Goal: Navigation & Orientation: Find specific page/section

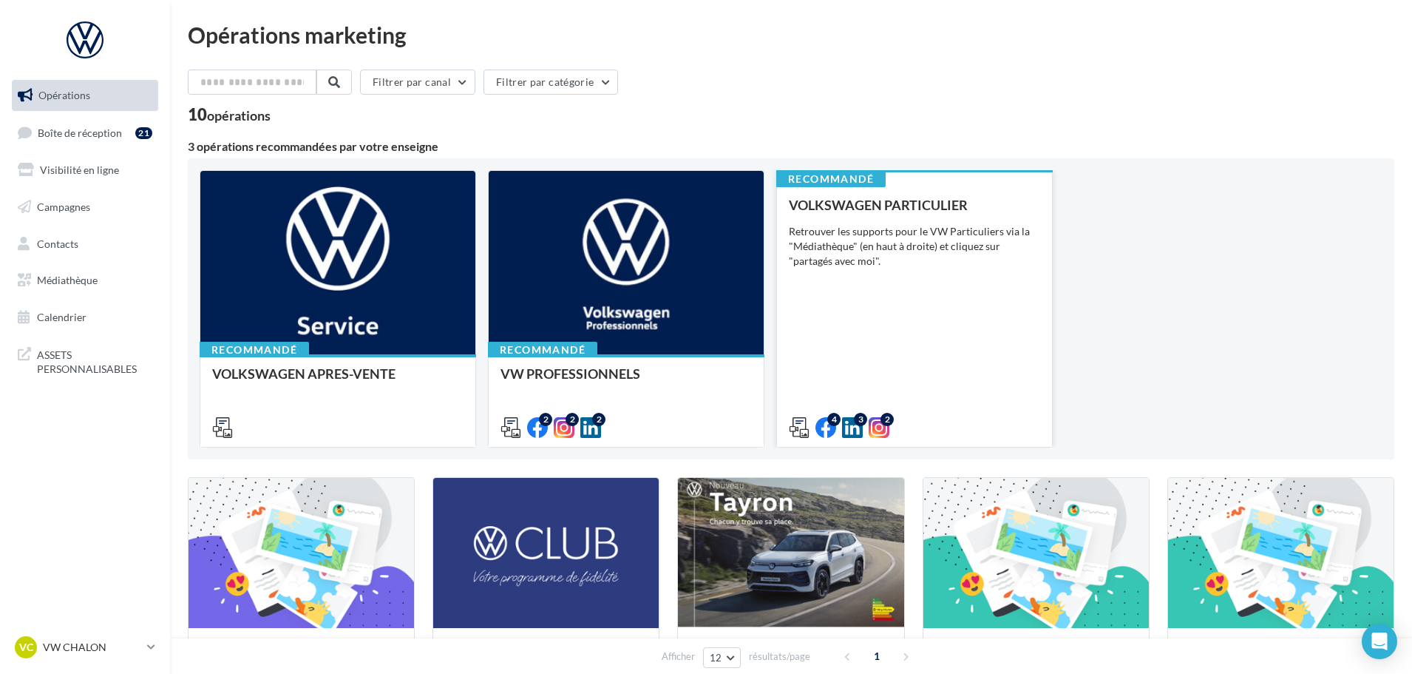
click at [875, 217] on div "VOLKSWAGEN PARTICULIER Retrouver les supports pour le VW Particuliers via la "M…" at bounding box center [914, 315] width 251 height 236
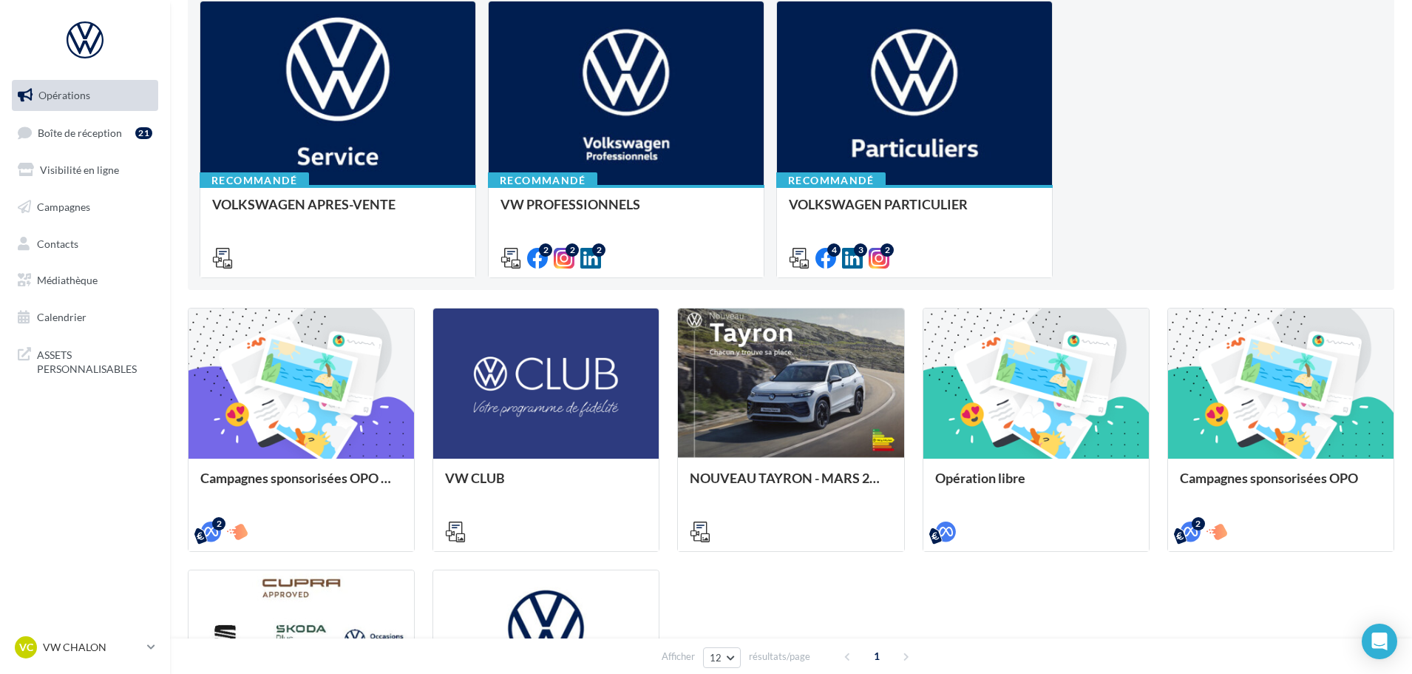
scroll to position [370, 0]
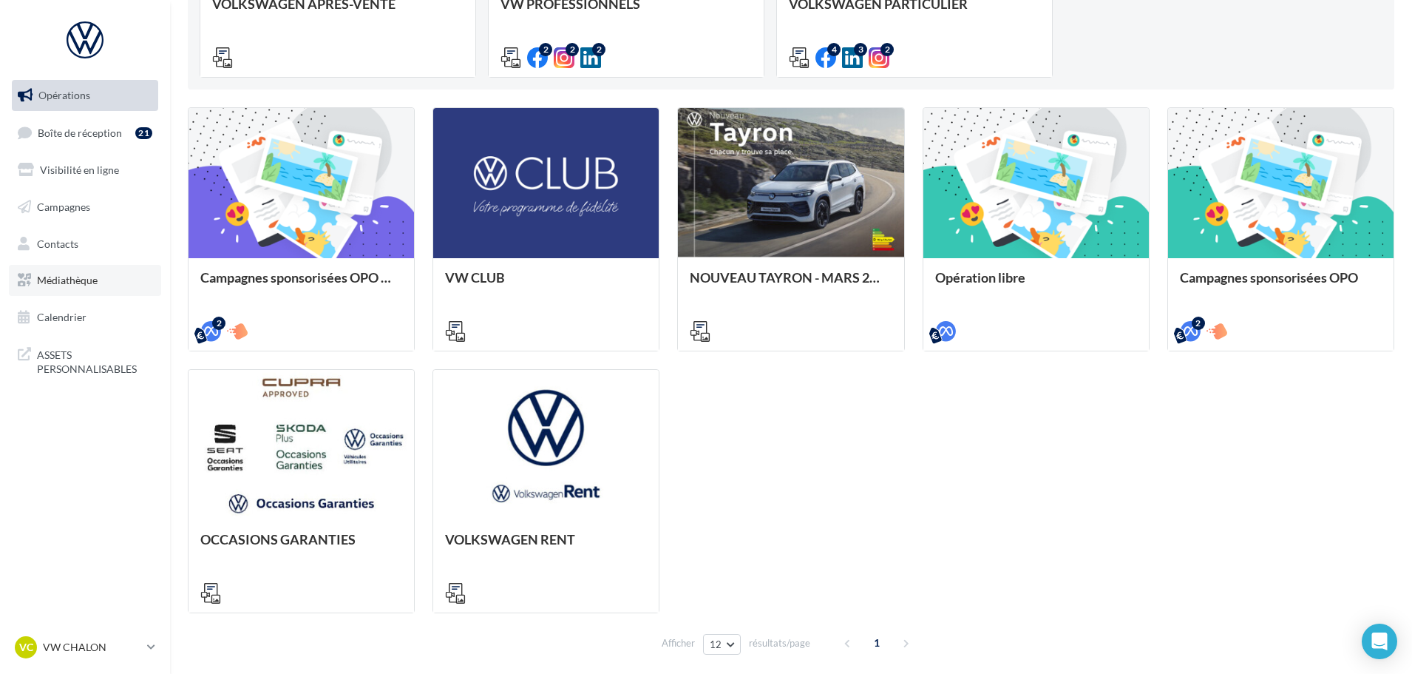
click at [103, 285] on link "Médiathèque" at bounding box center [85, 280] width 152 height 31
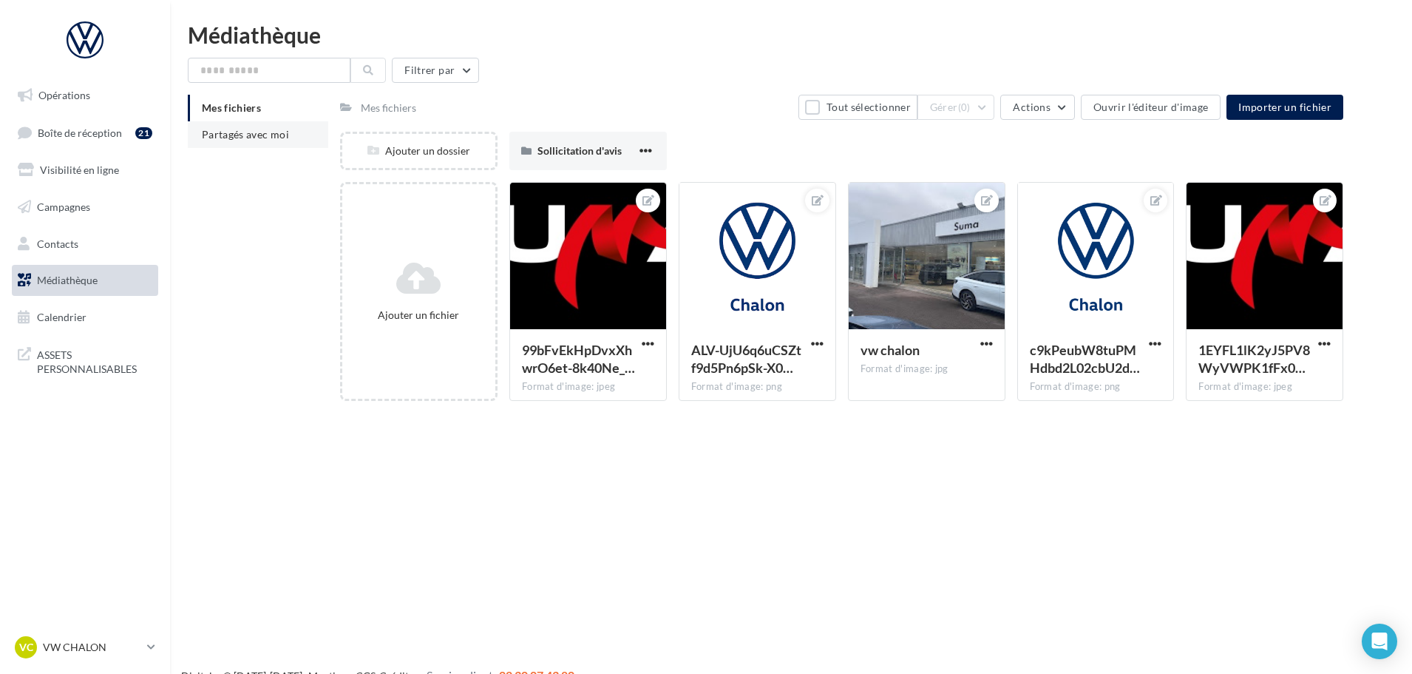
click at [251, 134] on span "Partagés avec moi" at bounding box center [245, 134] width 87 height 13
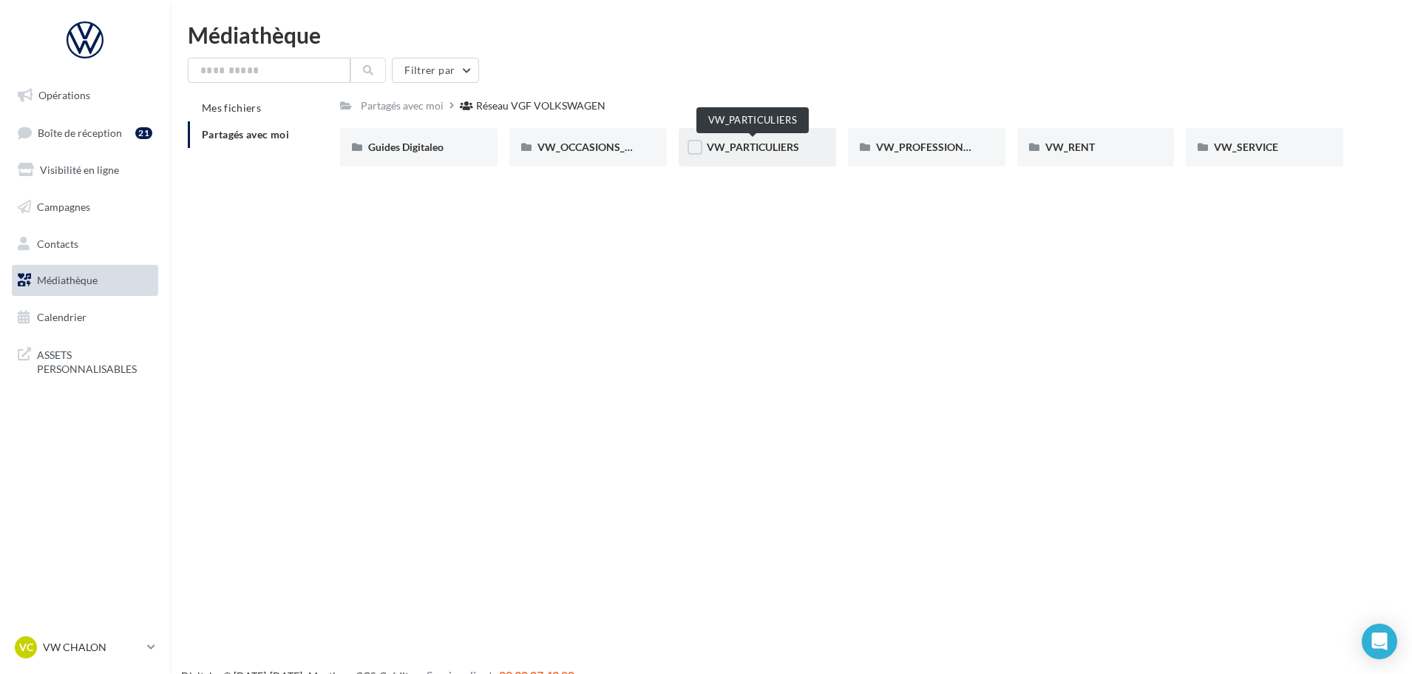
click at [719, 141] on span "VW_PARTICULIERS" at bounding box center [753, 146] width 92 height 13
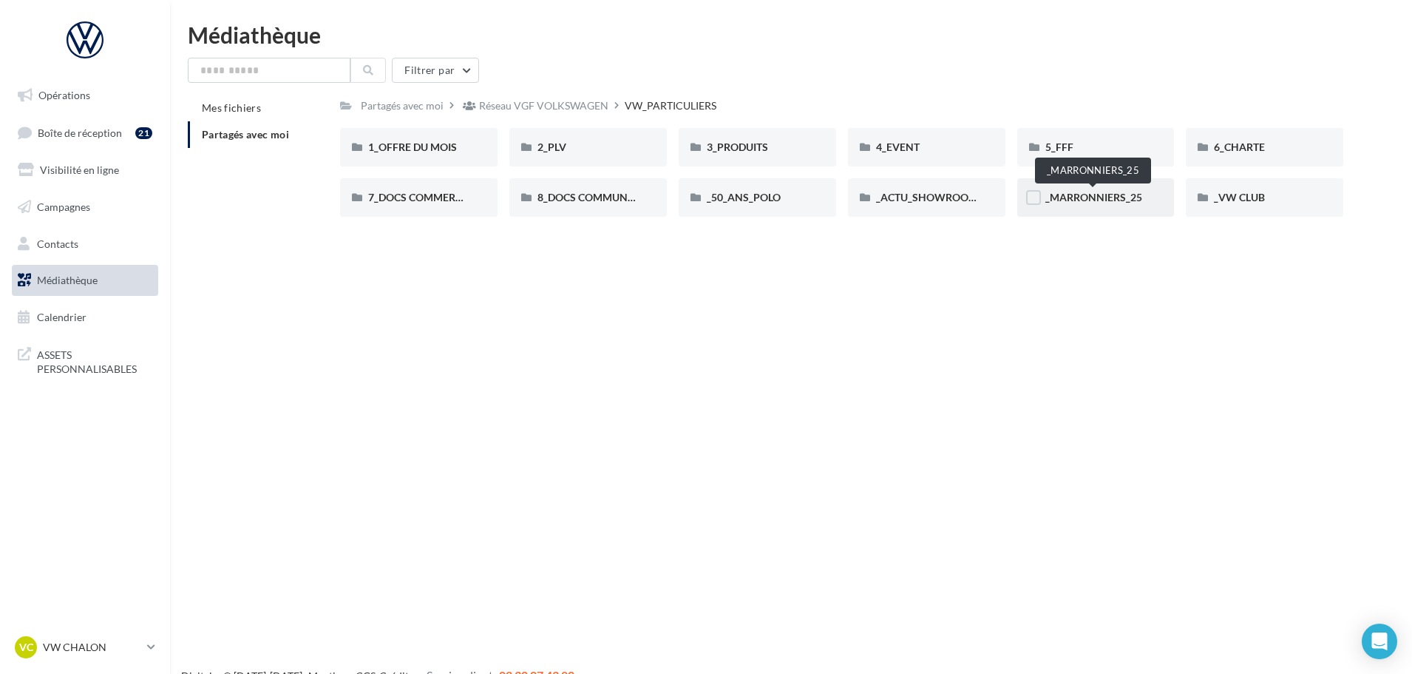
click at [1060, 200] on span "_MARRONNIERS_25" at bounding box center [1094, 197] width 97 height 13
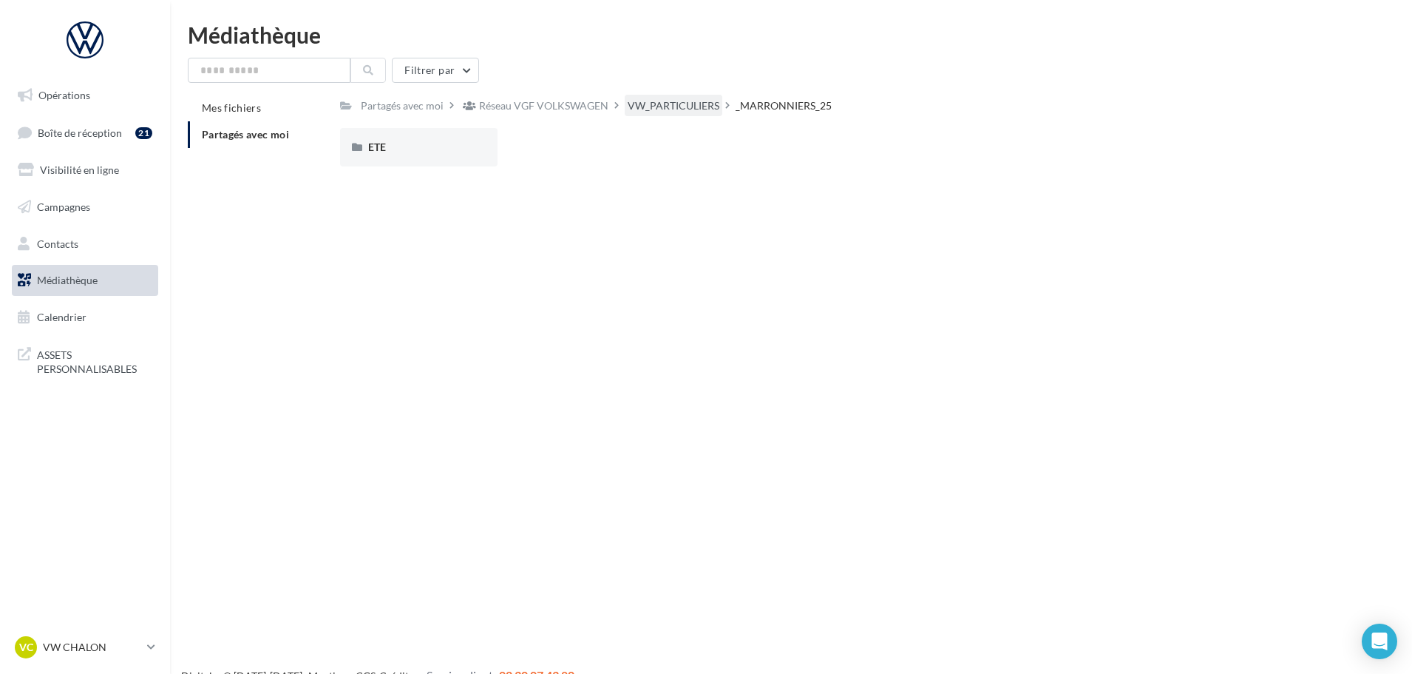
click at [689, 102] on div "VW_PARTICULIERS" at bounding box center [674, 105] width 92 height 15
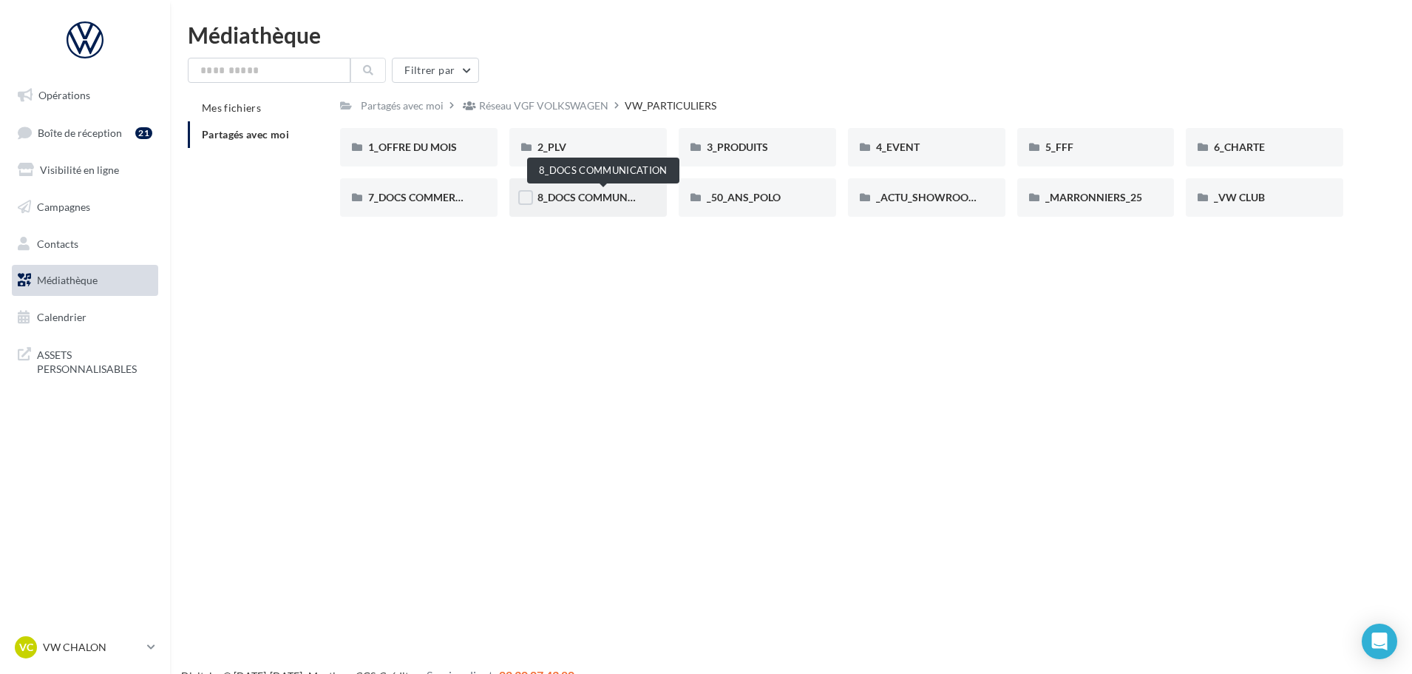
click at [575, 194] on span "8_DOCS COMMUNICATION" at bounding box center [604, 197] width 132 height 13
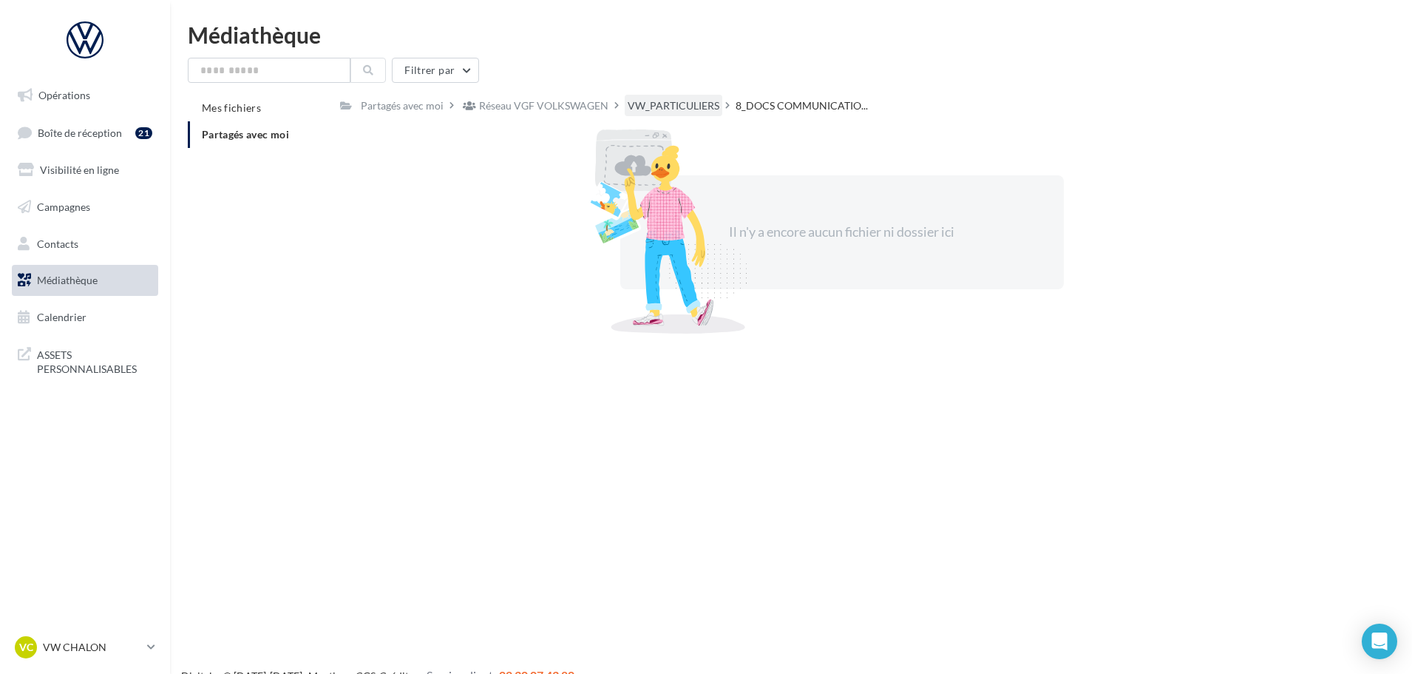
click at [684, 104] on div "VW_PARTICULIERS" at bounding box center [674, 105] width 92 height 15
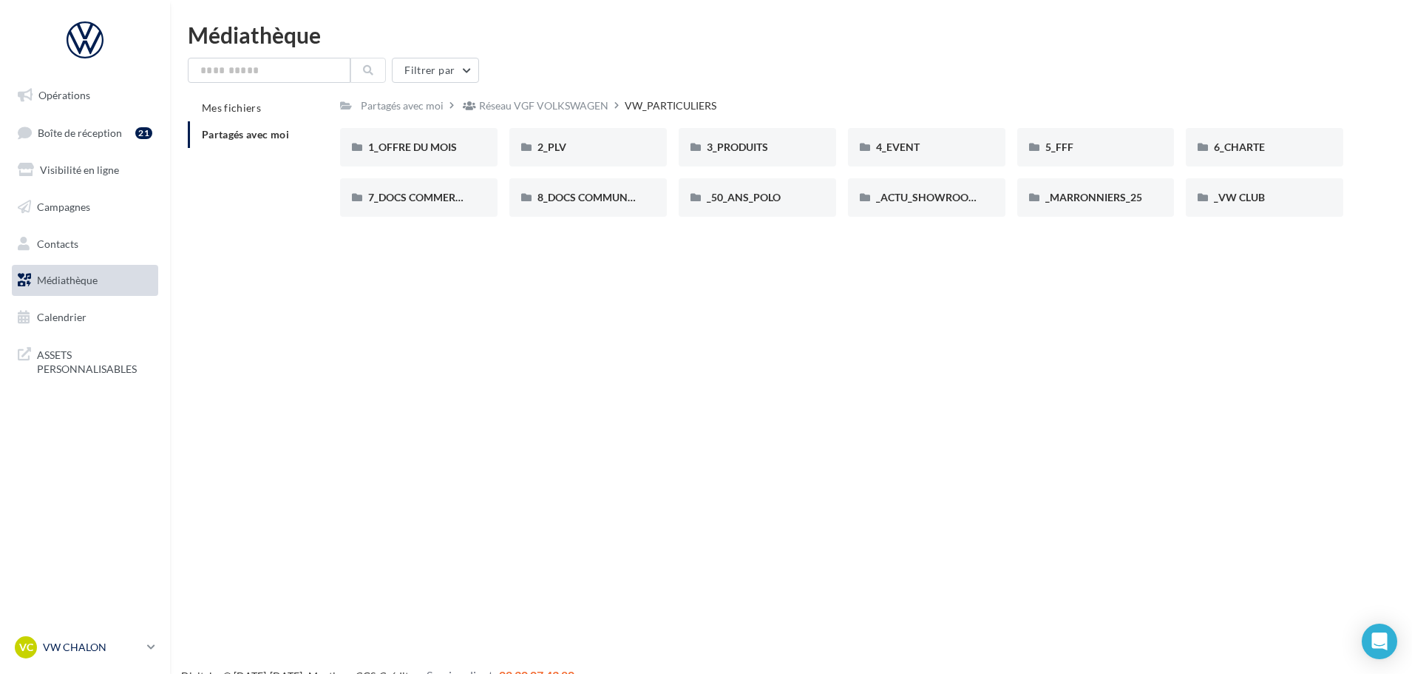
click at [86, 654] on div "VC VW CHALON vw-cha-dup" at bounding box center [78, 647] width 126 height 22
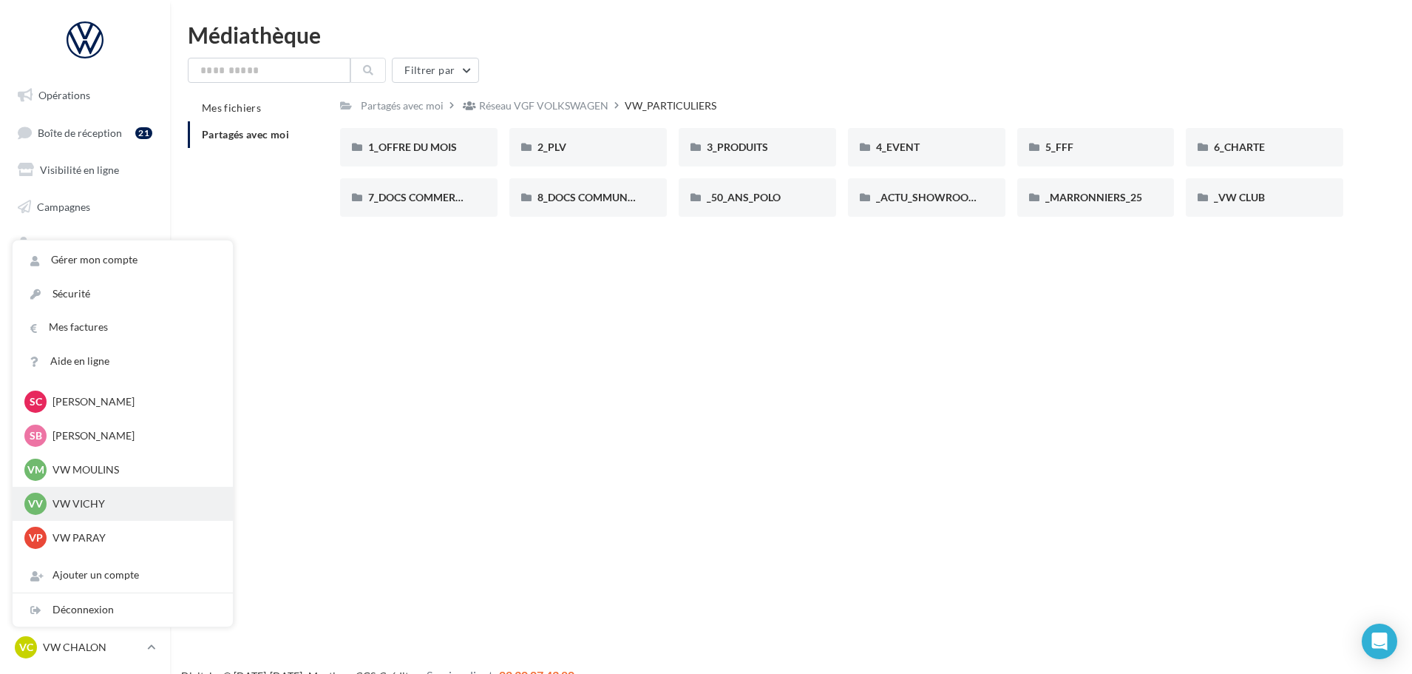
scroll to position [296, 0]
